Goal: Find specific page/section

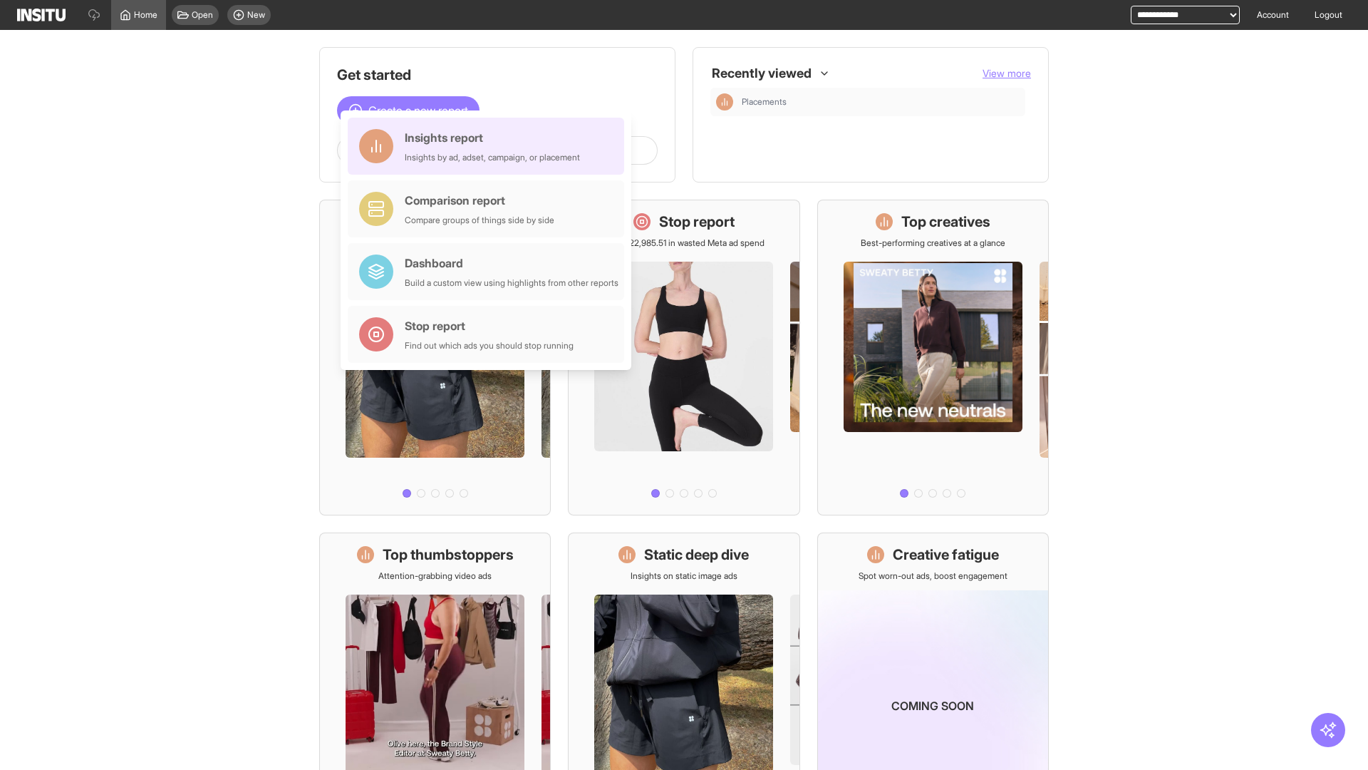
click at [490, 146] on div "Insights report Insights by ad, adset, campaign, or placement" at bounding box center [492, 146] width 175 height 34
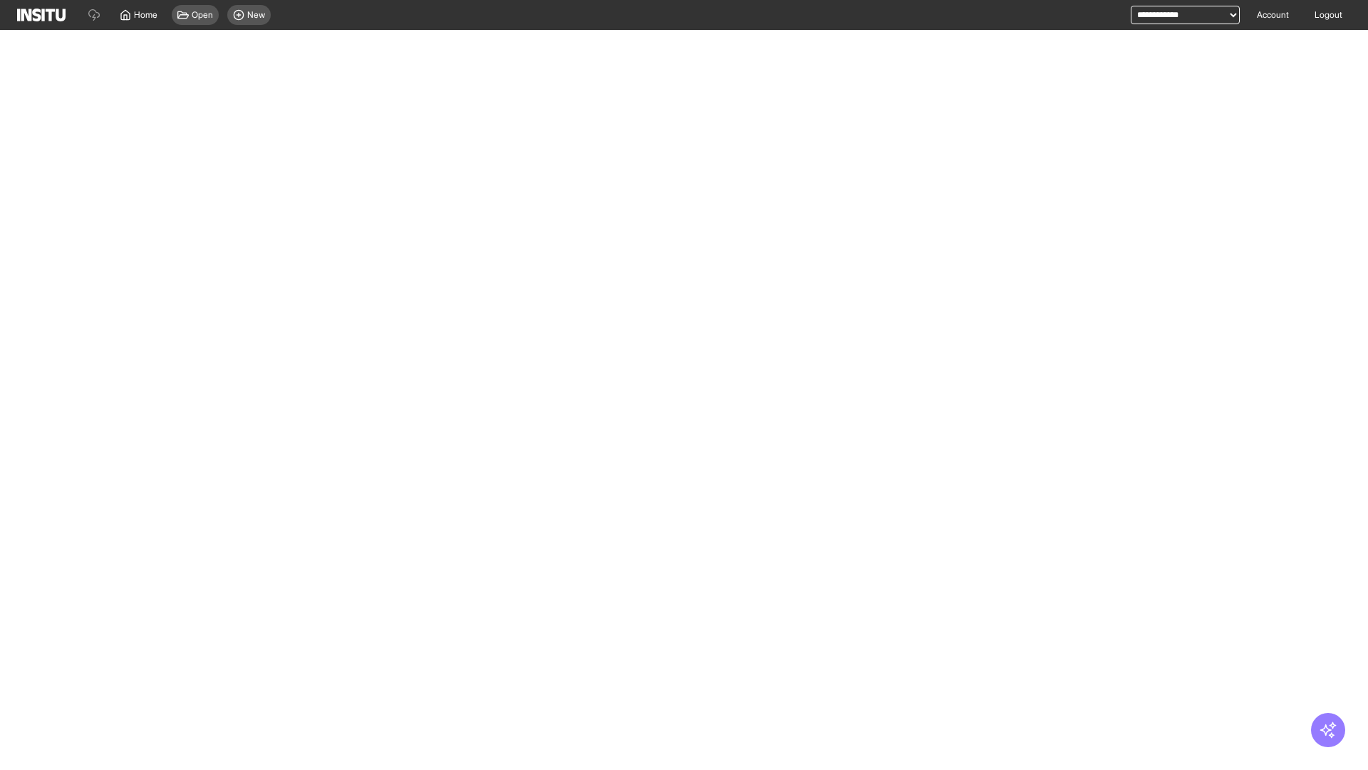
select select "**"
